Goal: Browse casually

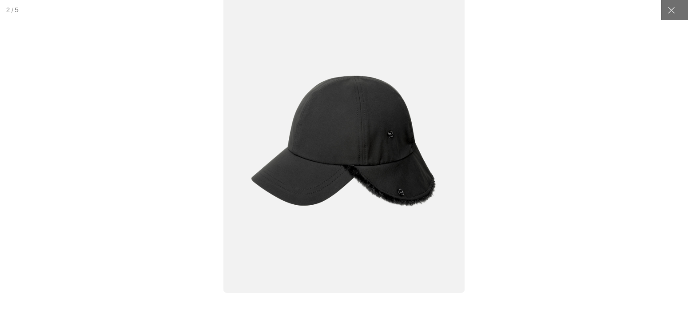
scroll to position [0, 184]
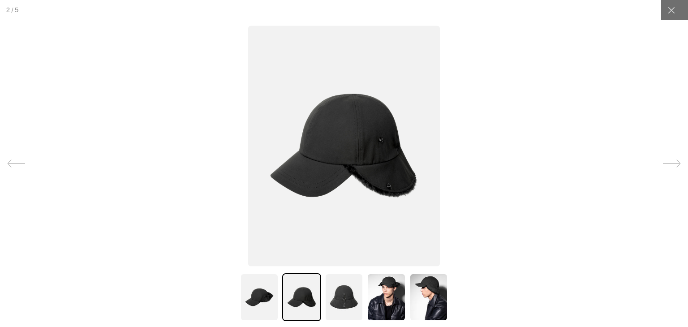
click at [305, 286] on img at bounding box center [301, 297] width 39 height 48
click at [345, 296] on img at bounding box center [344, 297] width 39 height 48
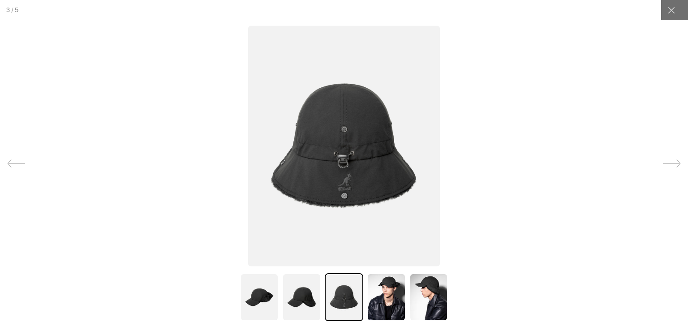
scroll to position [0, 0]
click at [379, 294] on img at bounding box center [386, 297] width 39 height 48
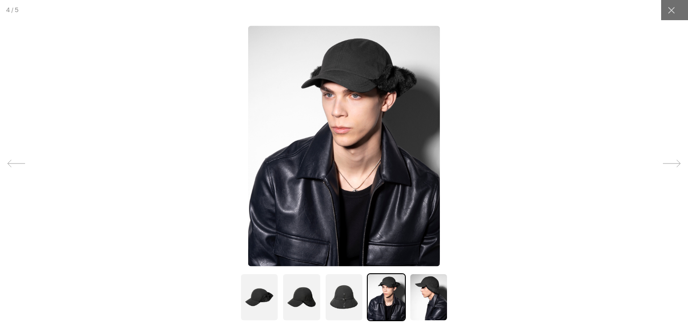
scroll to position [0, 184]
click at [359, 294] on img at bounding box center [344, 297] width 39 height 48
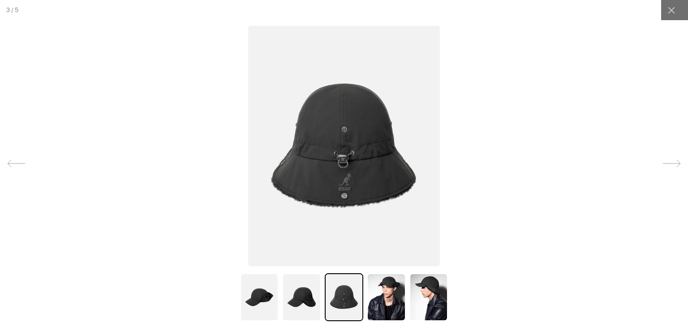
click at [392, 296] on img at bounding box center [386, 297] width 39 height 48
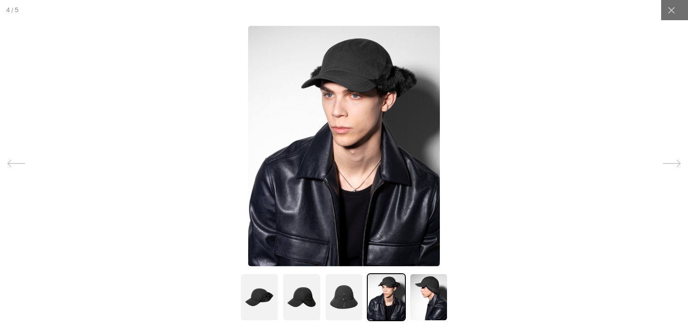
click at [325, 297] on img at bounding box center [344, 297] width 39 height 48
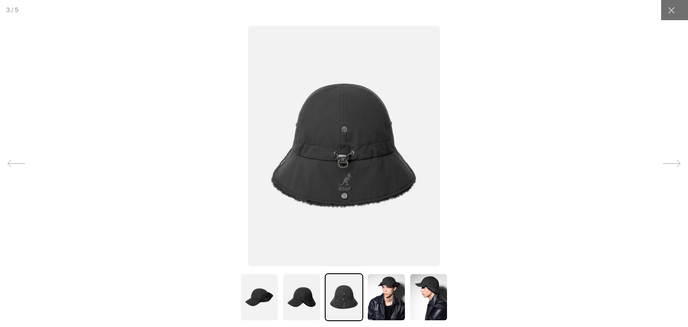
scroll to position [0, 0]
click at [378, 287] on img at bounding box center [386, 297] width 39 height 48
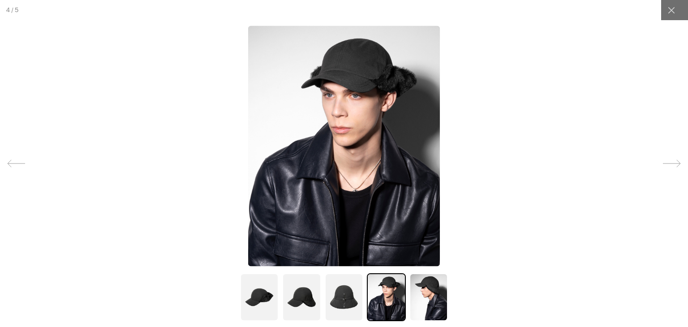
scroll to position [0, 184]
click at [436, 287] on img at bounding box center [428, 297] width 39 height 48
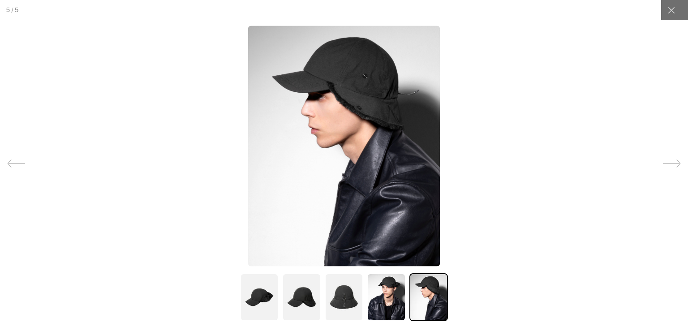
scroll to position [0, 0]
click at [384, 288] on img at bounding box center [386, 297] width 39 height 48
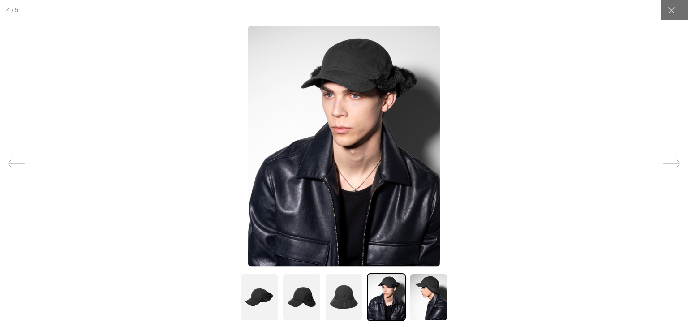
click at [331, 289] on img at bounding box center [344, 297] width 39 height 48
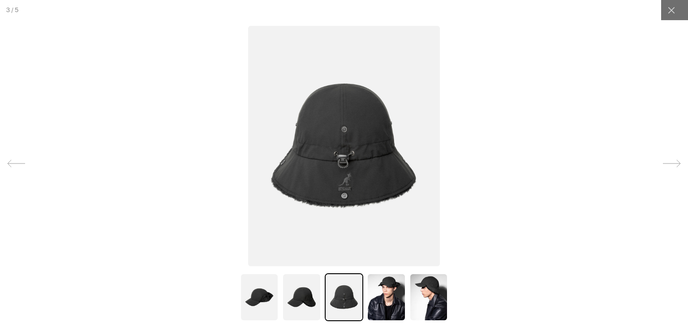
click at [301, 302] on img at bounding box center [301, 297] width 39 height 48
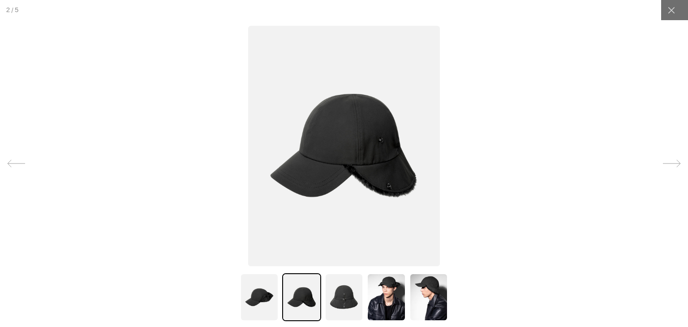
click at [343, 293] on img at bounding box center [344, 297] width 39 height 48
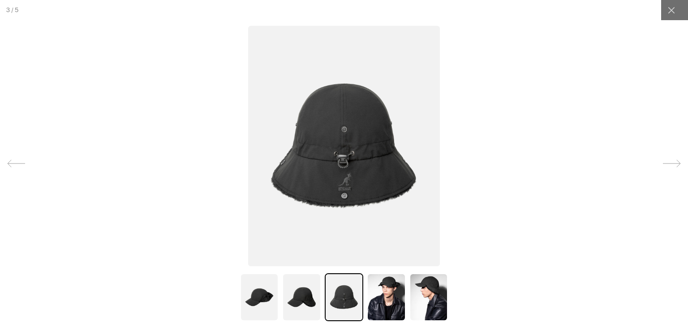
click at [378, 293] on img at bounding box center [386, 297] width 39 height 48
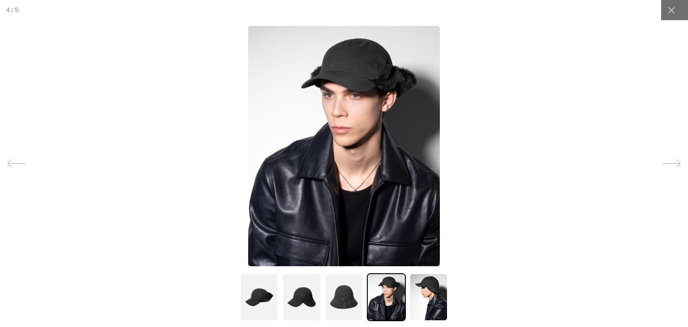
click at [336, 289] on img at bounding box center [344, 297] width 39 height 48
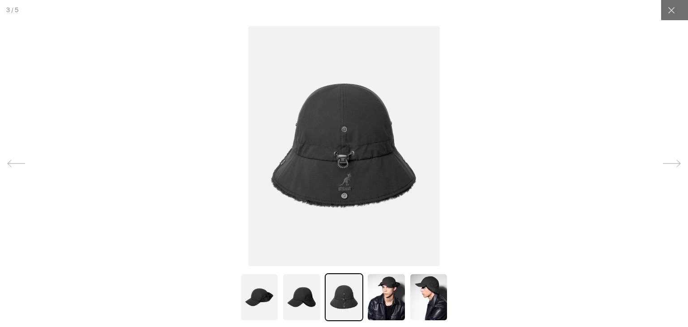
click at [297, 298] on img at bounding box center [301, 297] width 39 height 48
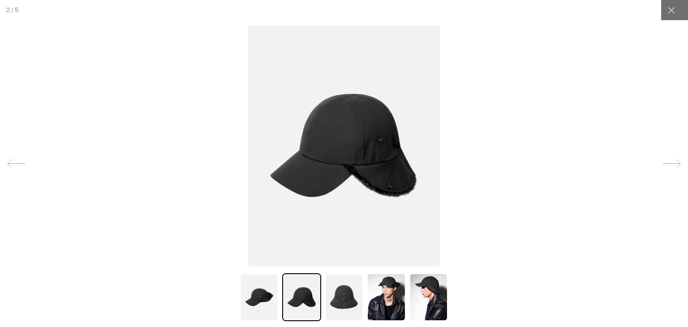
scroll to position [0, 184]
click at [335, 291] on img at bounding box center [344, 297] width 39 height 48
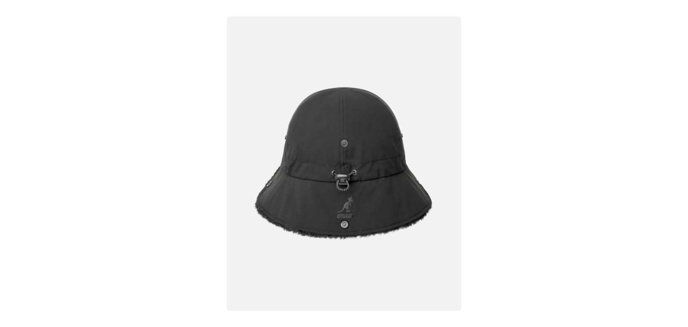
scroll to position [0, 0]
